Goal: Check status: Check status

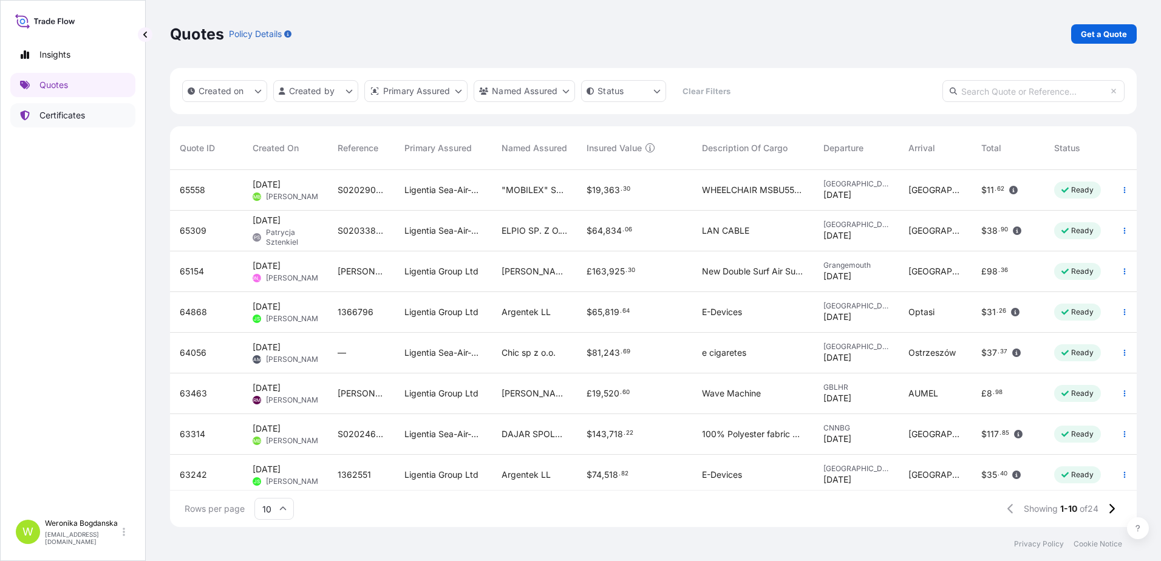
click at [75, 111] on p "Certificates" at bounding box center [62, 115] width 46 height 12
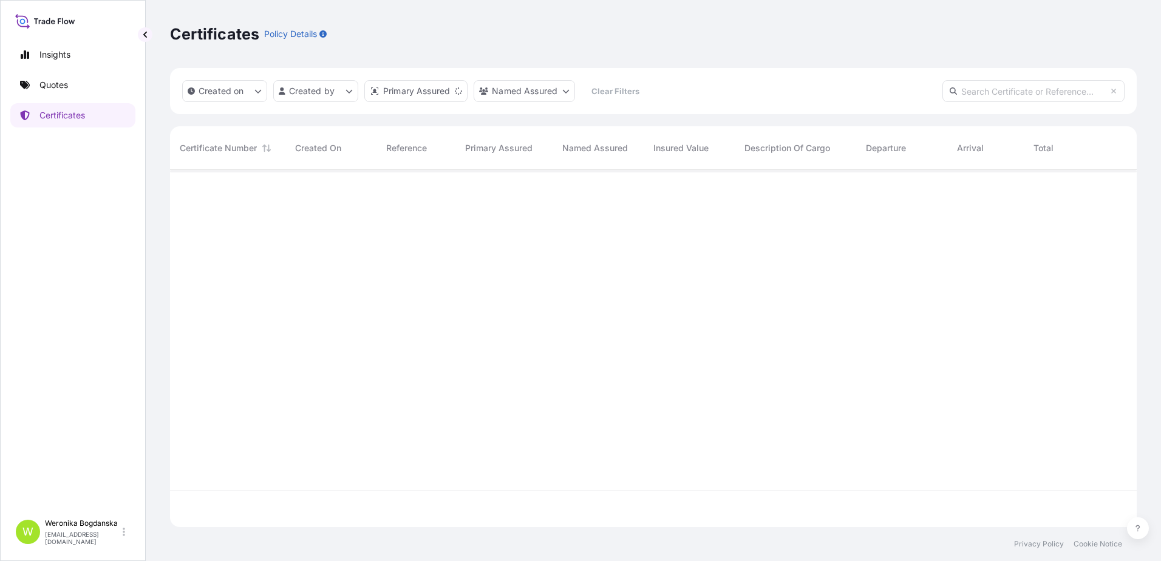
scroll to position [355, 958]
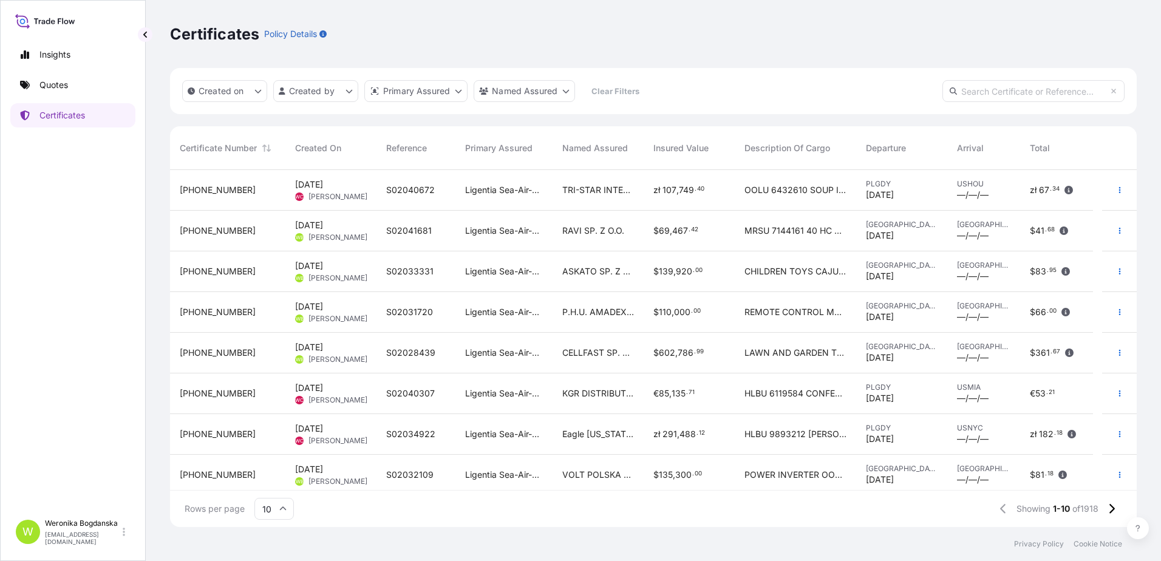
click at [1012, 93] on input "text" at bounding box center [1034, 91] width 182 height 22
paste input "[PHONE_NUMBER]"
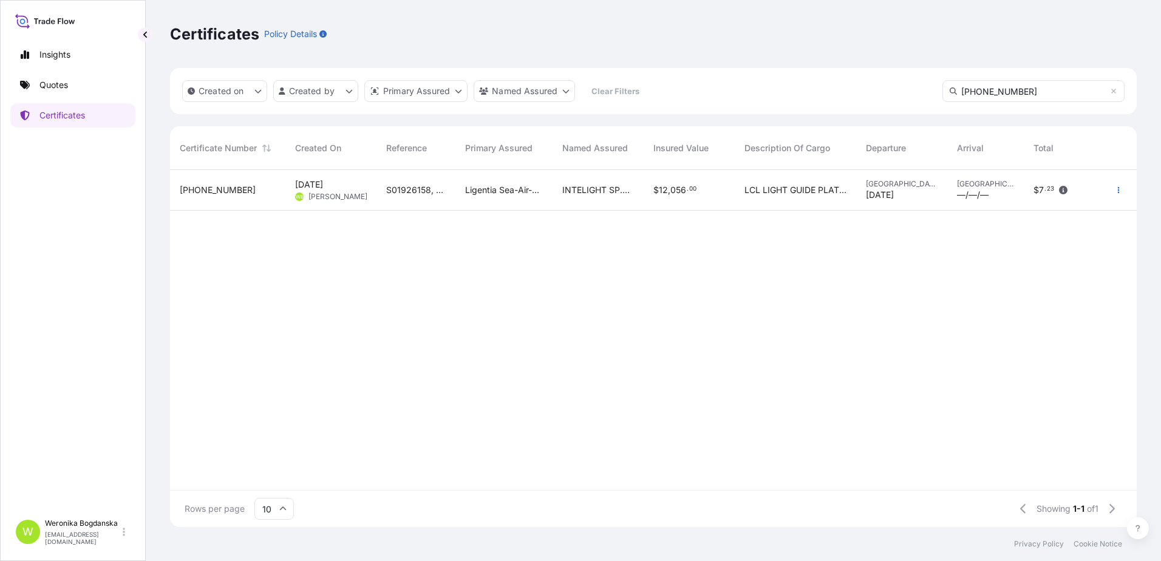
type input "[PHONE_NUMBER]"
click at [284, 197] on div "[PHONE_NUMBER]" at bounding box center [227, 190] width 115 height 41
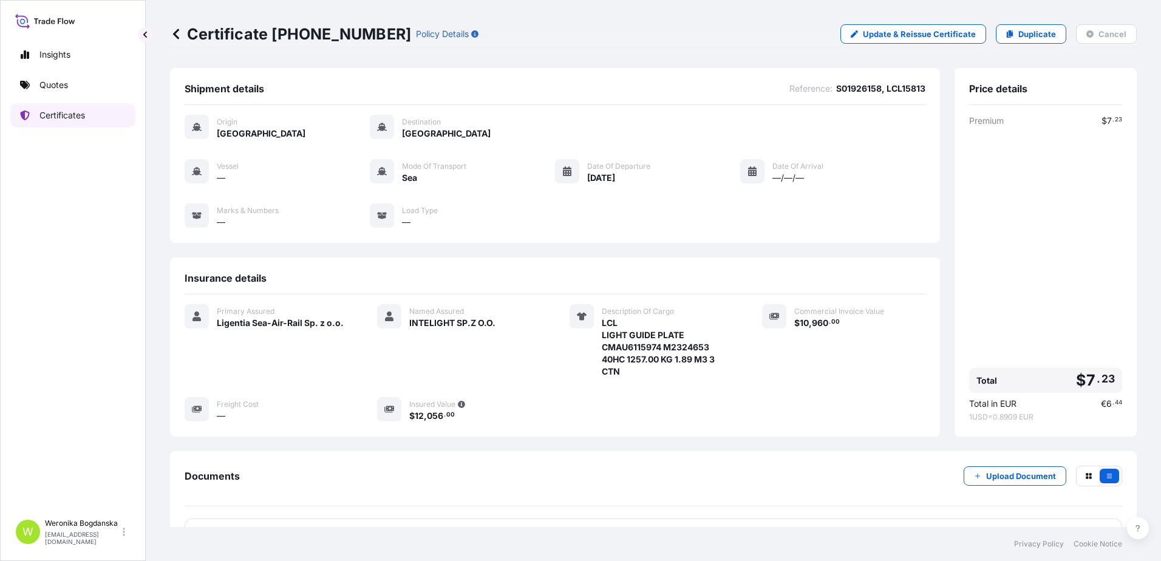
click at [69, 120] on p "Certificates" at bounding box center [62, 115] width 46 height 12
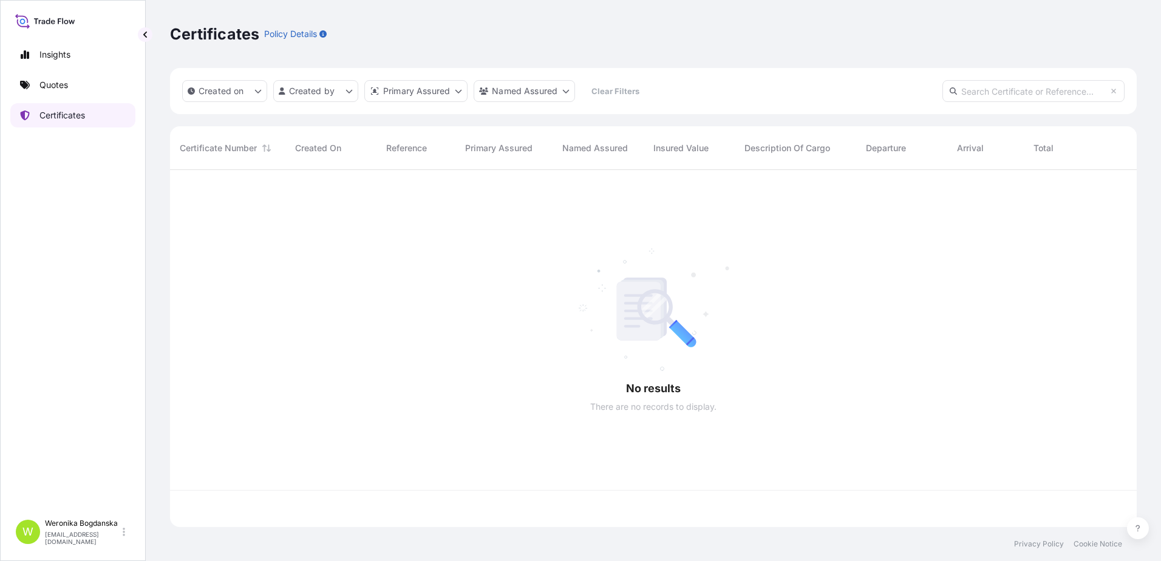
scroll to position [355, 958]
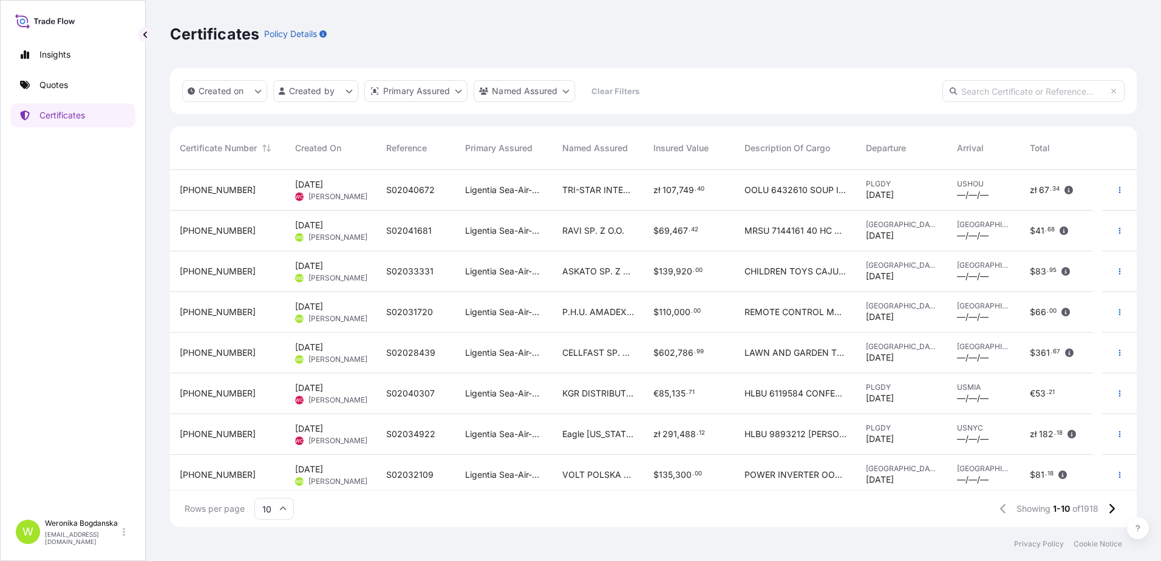
click at [999, 91] on input "text" at bounding box center [1034, 91] width 182 height 22
paste input "S01928688"
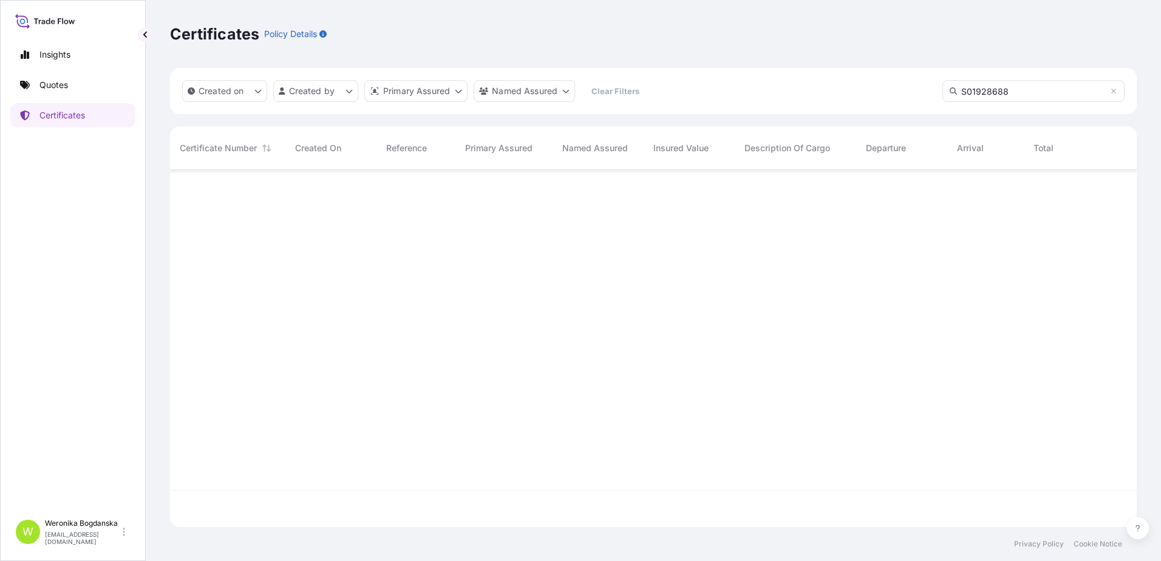
type input "S01928688"
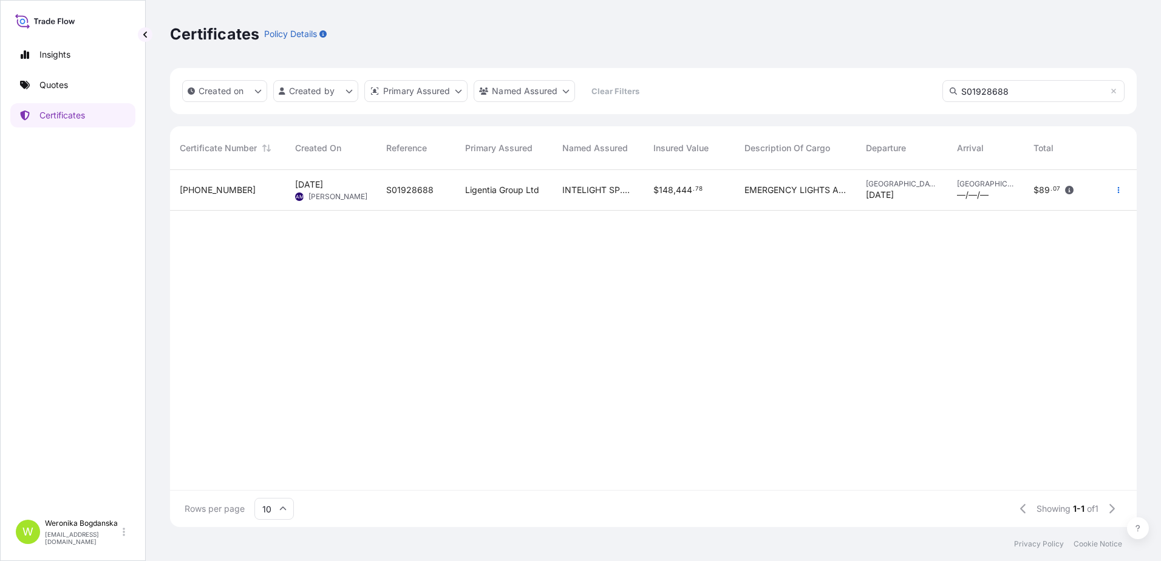
click at [352, 203] on div "[DATE] AM [PERSON_NAME]" at bounding box center [330, 190] width 91 height 41
